Goal: Information Seeking & Learning: Learn about a topic

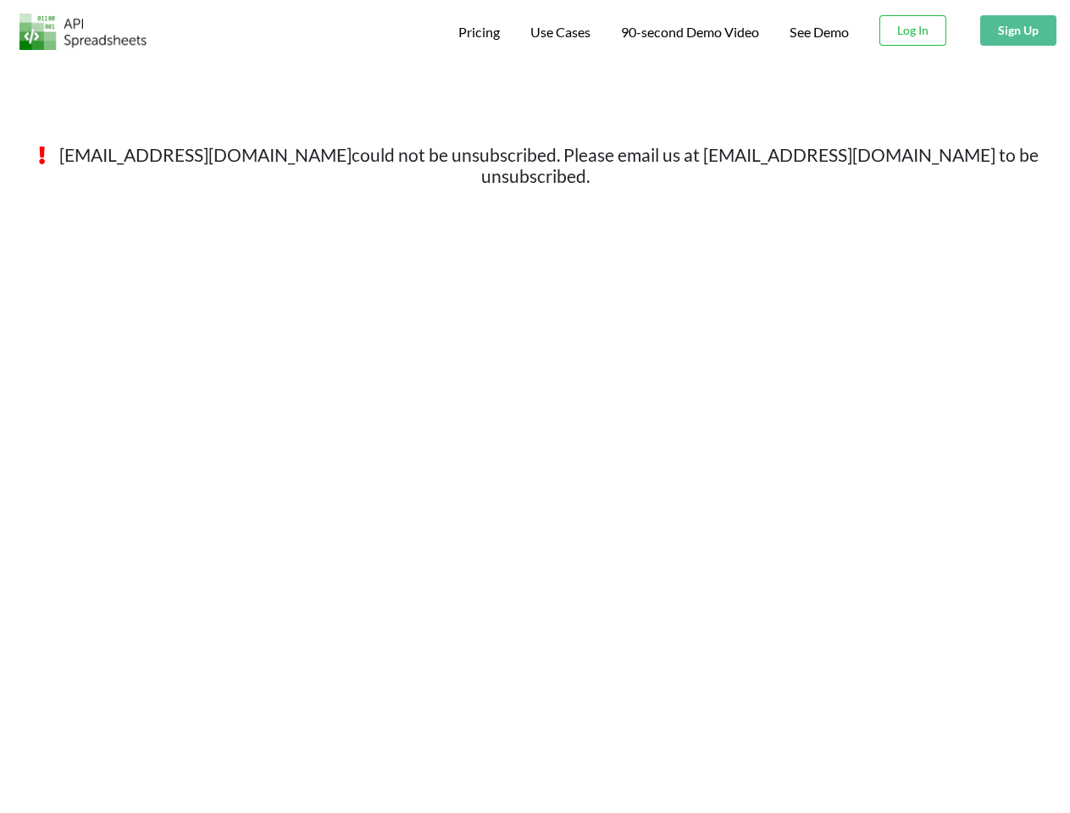
click at [476, 32] on span "Pricing" at bounding box center [479, 32] width 42 height 16
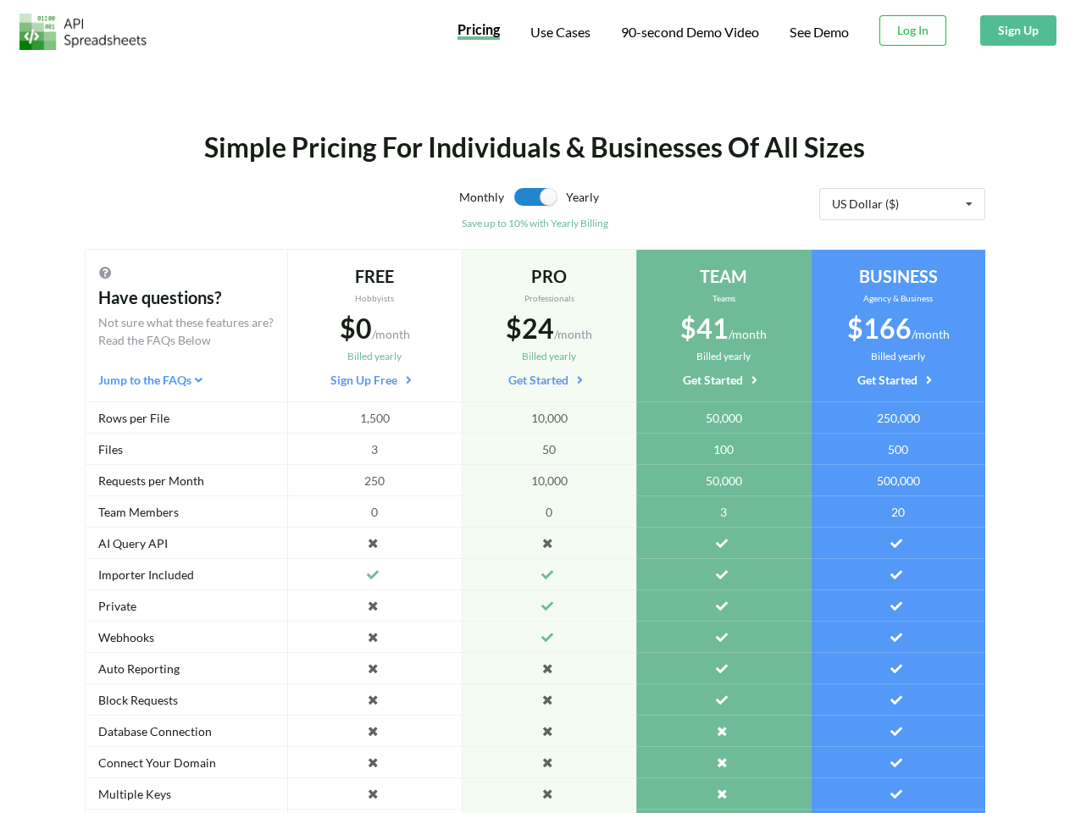
click at [558, 32] on span "Use Cases" at bounding box center [560, 32] width 60 height 16
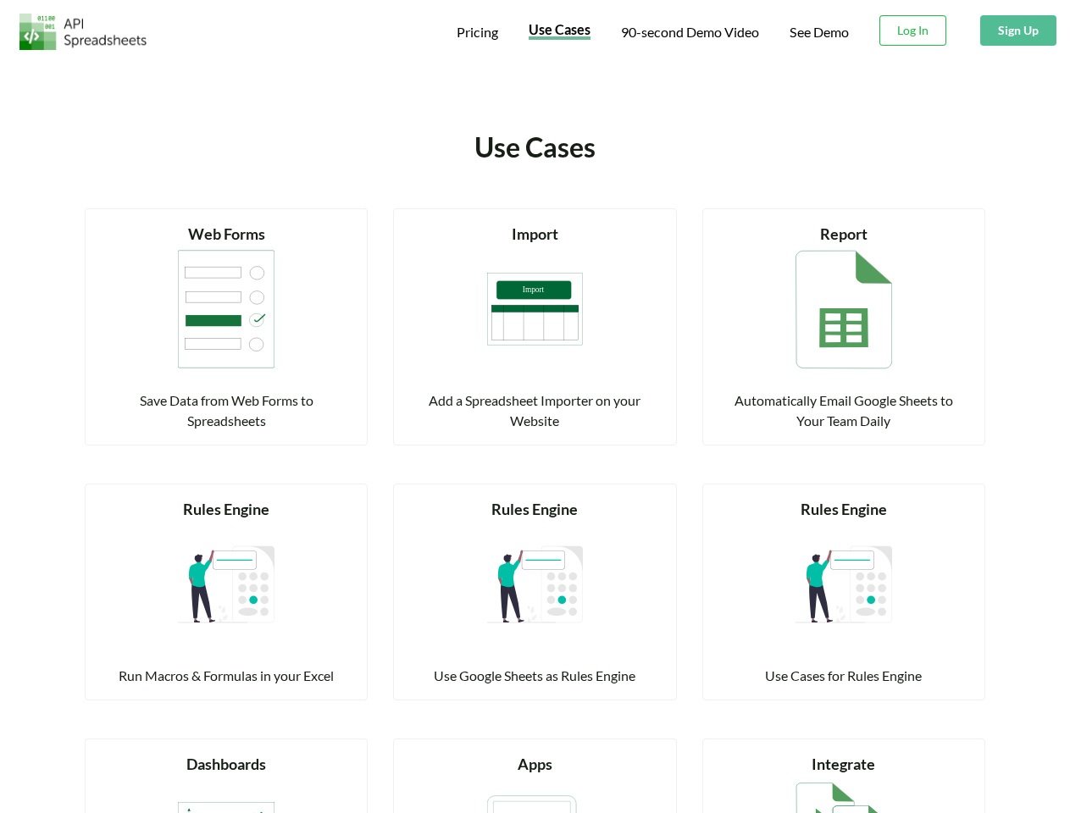
click at [689, 32] on span "90-second Demo Video" at bounding box center [690, 32] width 138 height 14
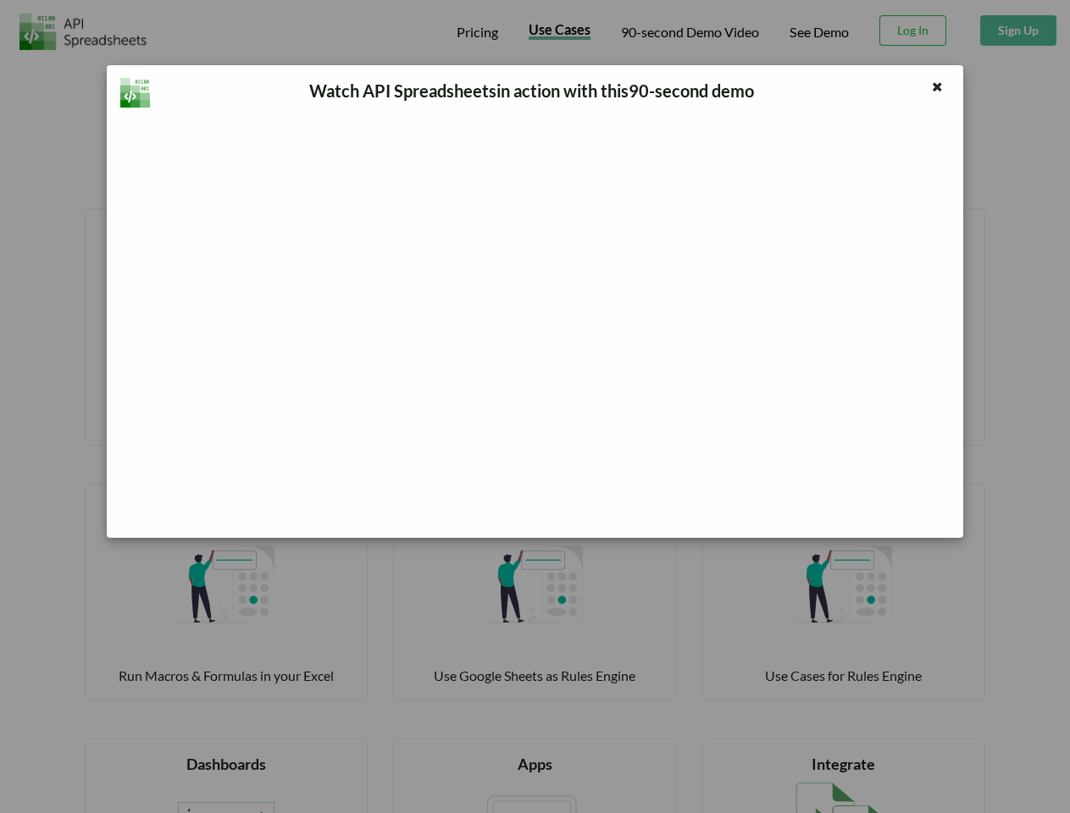
click at [913, 31] on div "Watch API Spreadsheets in action with this 90 -second demo" at bounding box center [535, 406] width 1070 height 813
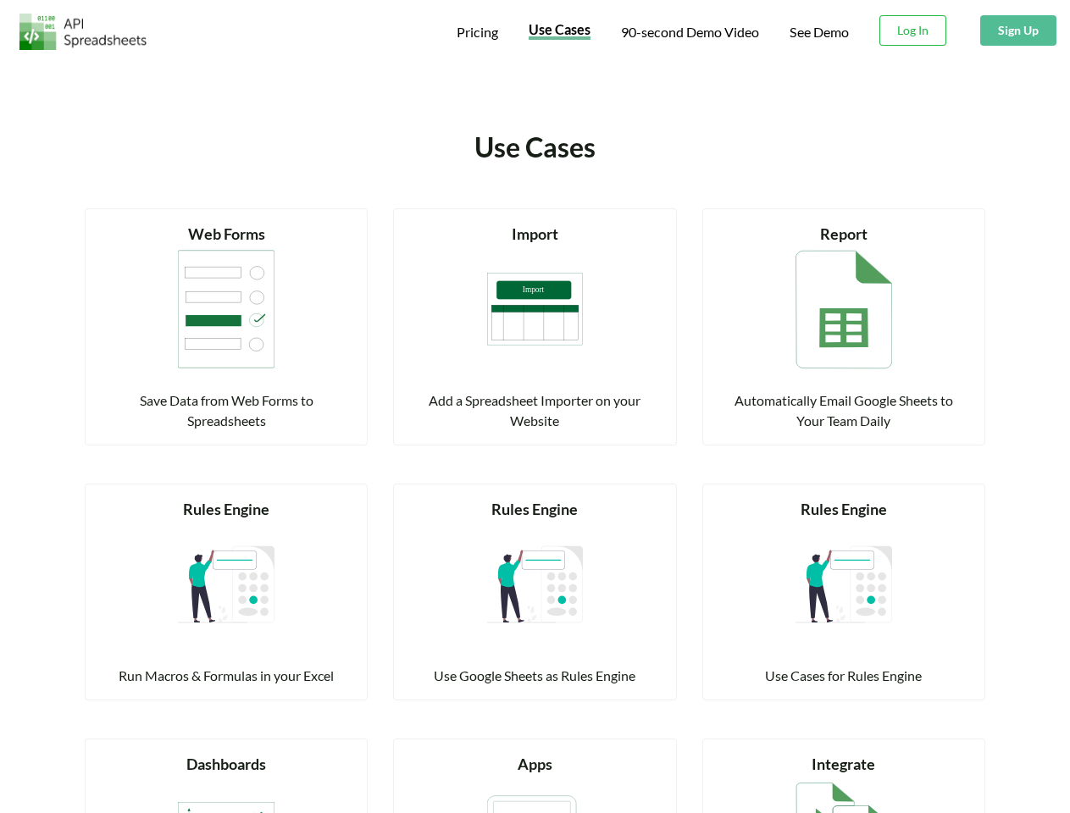
click at [1018, 31] on button "Sign Up" at bounding box center [1018, 30] width 76 height 31
